Goal: Navigation & Orientation: Find specific page/section

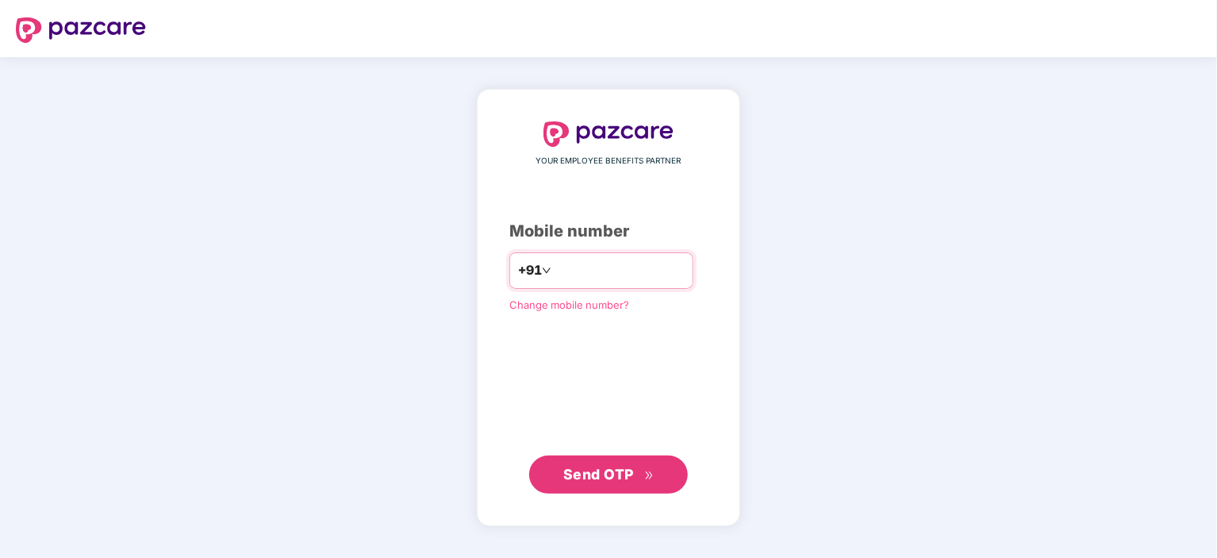
click at [596, 282] on input "number" at bounding box center [619, 270] width 130 height 25
type input "**********"
click at [622, 472] on span "Send OTP" at bounding box center [598, 473] width 71 height 17
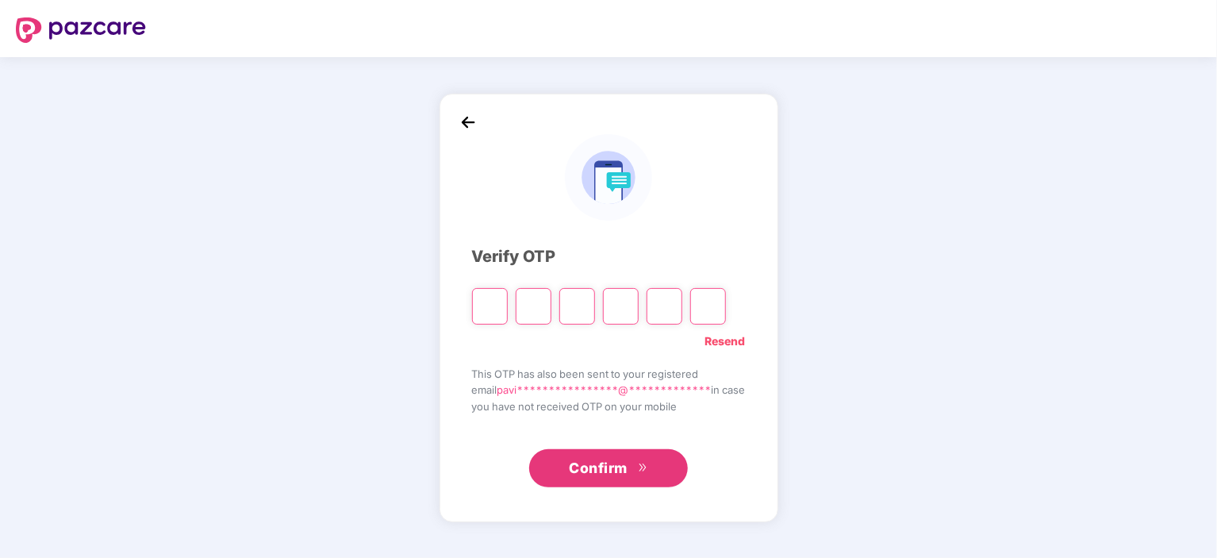
type input "*"
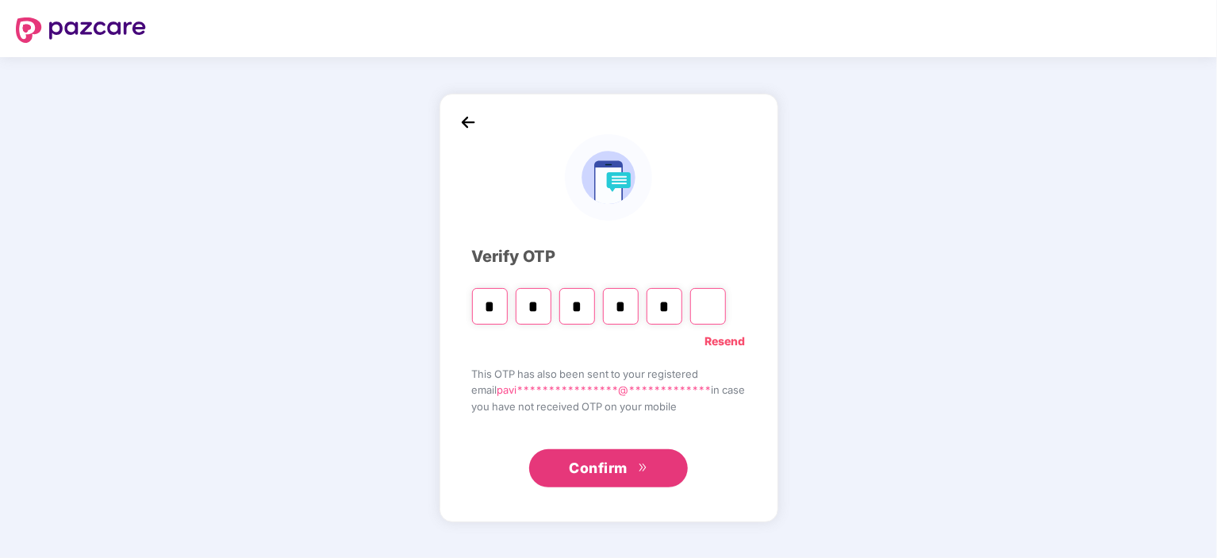
type input "*"
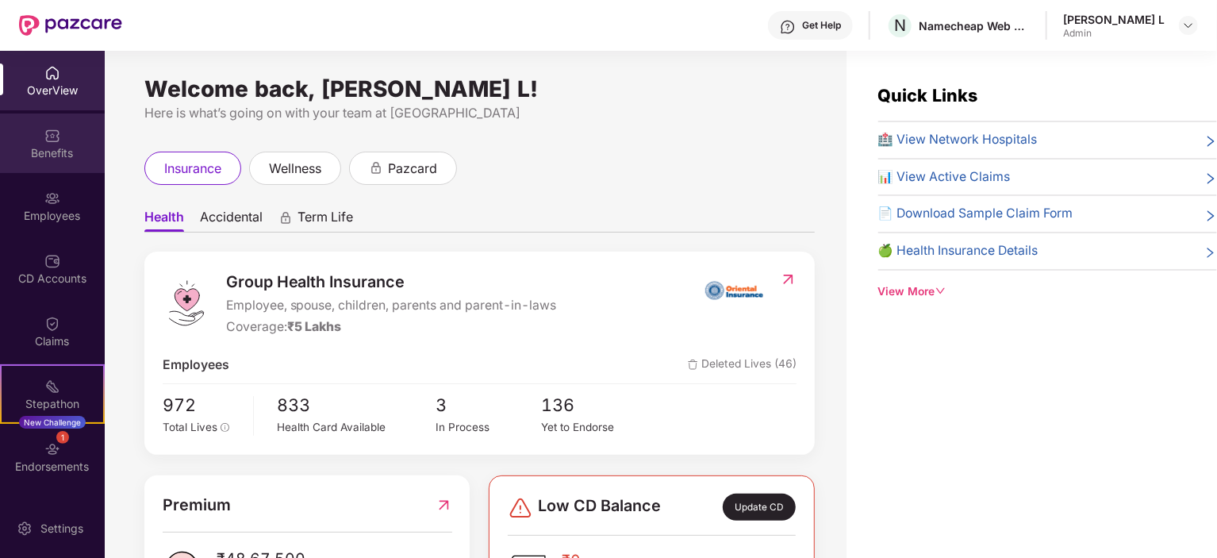
click at [52, 136] on img at bounding box center [52, 136] width 16 height 16
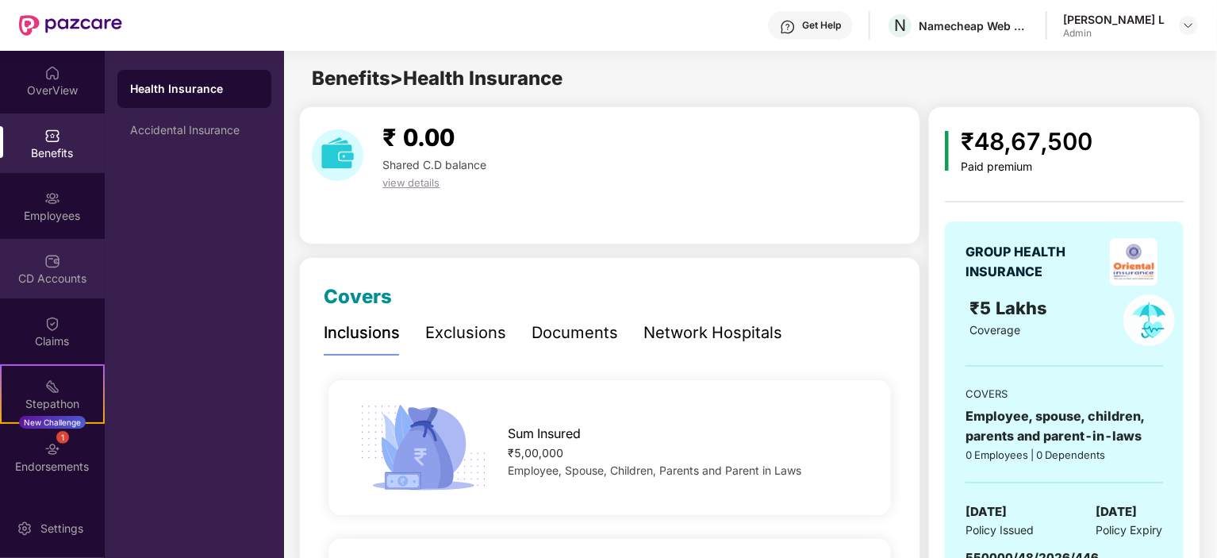
click at [54, 263] on img at bounding box center [52, 261] width 16 height 16
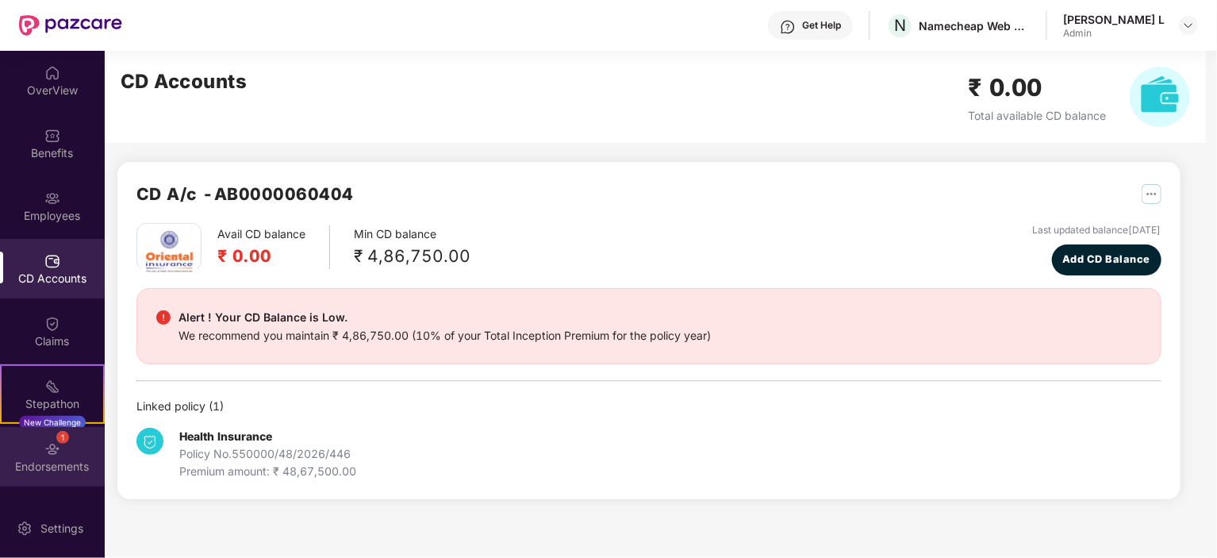
click at [58, 456] on div "1 Endorsements" at bounding box center [52, 456] width 105 height 59
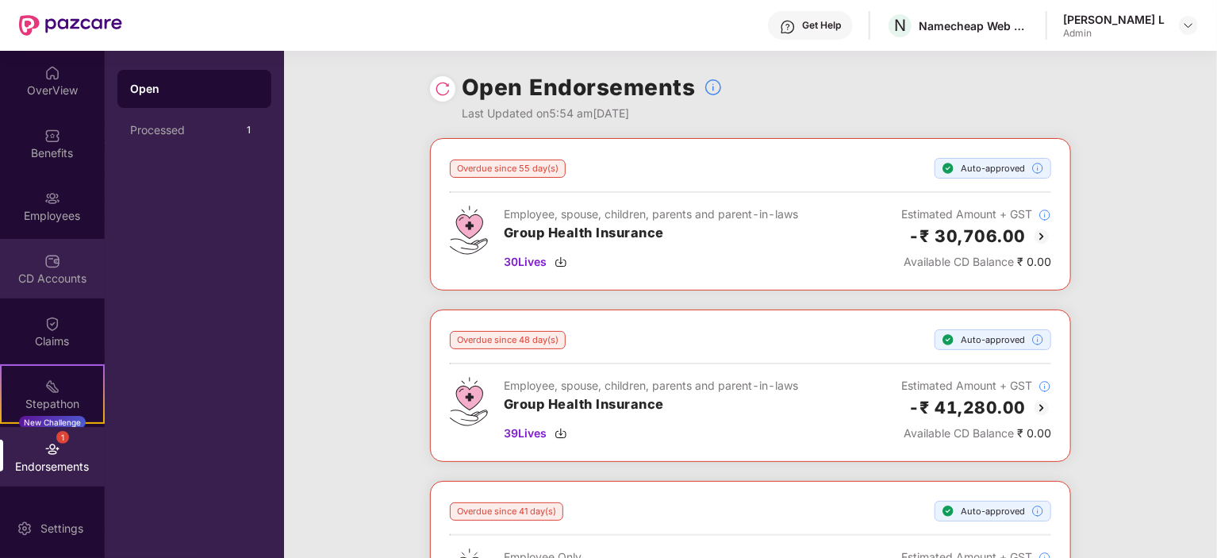
click at [58, 278] on div "CD Accounts" at bounding box center [52, 278] width 105 height 16
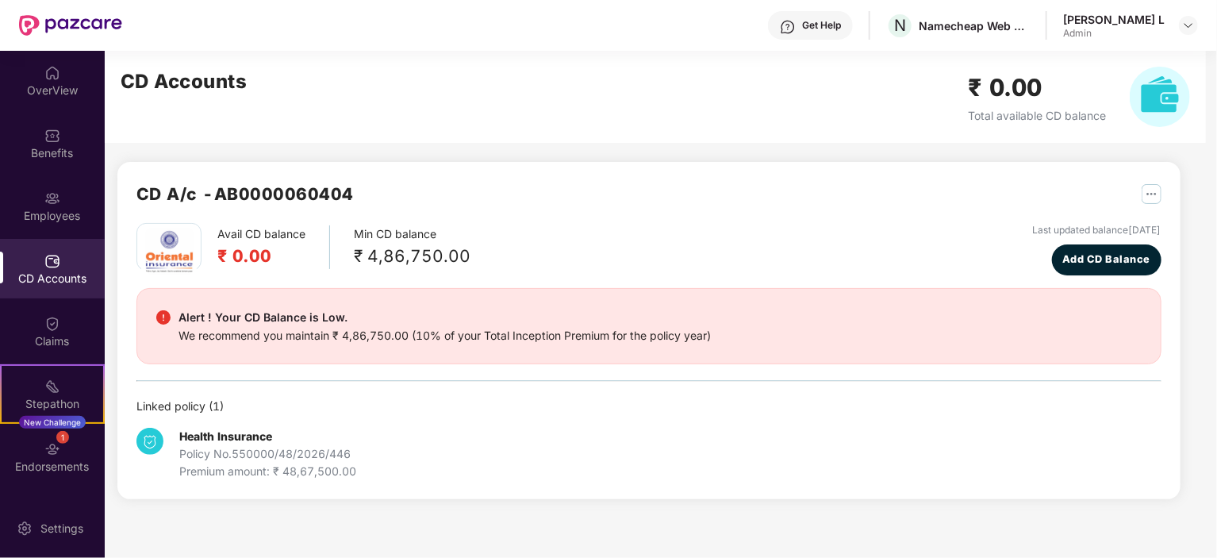
click at [442, 405] on div "Linked policy ( 1 )" at bounding box center [648, 405] width 1025 height 17
click at [1150, 199] on img "button" at bounding box center [1151, 194] width 20 height 20
click at [1151, 192] on img "button" at bounding box center [1151, 194] width 20 height 20
